Goal: Navigation & Orientation: Find specific page/section

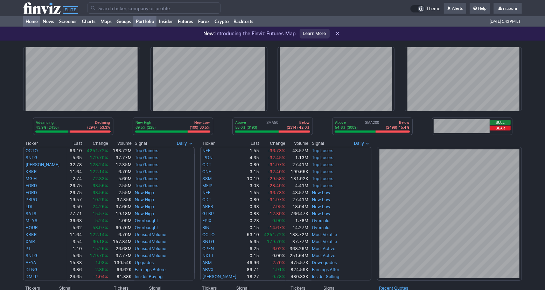
click at [153, 23] on link "Portfolio" at bounding box center [144, 21] width 23 height 10
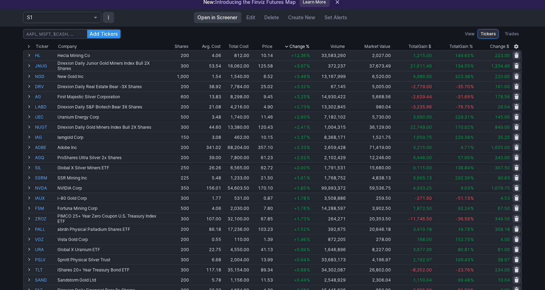
scroll to position [33, 0]
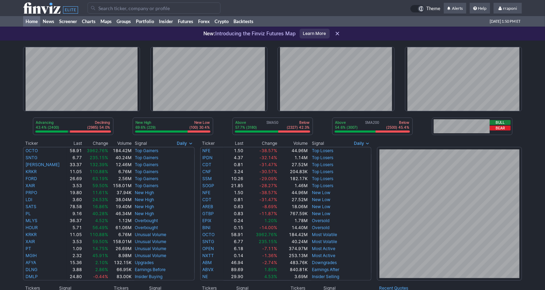
scroll to position [287, 0]
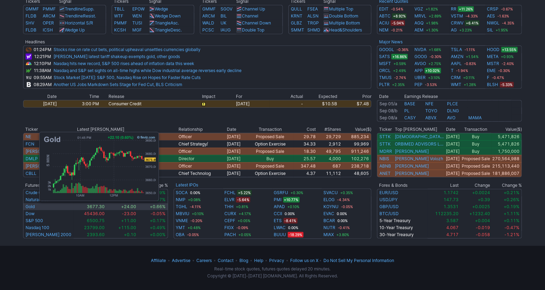
click at [35, 208] on td "Gold" at bounding box center [48, 206] width 50 height 7
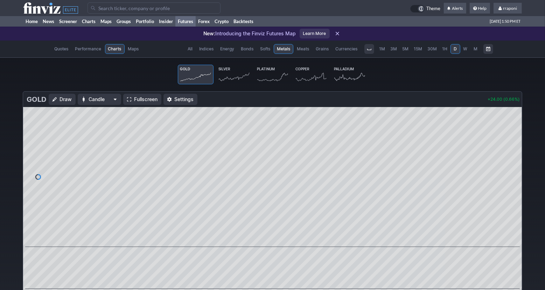
click at [228, 79] on icon at bounding box center [234, 77] width 31 height 10
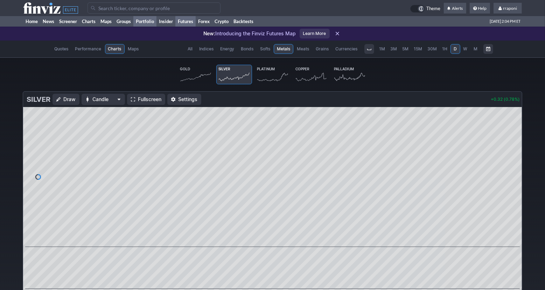
click at [153, 23] on link "Portfolio" at bounding box center [144, 21] width 23 height 10
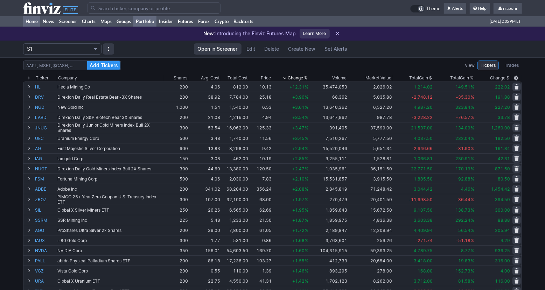
click at [34, 22] on link "Home" at bounding box center [31, 21] width 17 height 10
